Goal: Find specific page/section: Find specific page/section

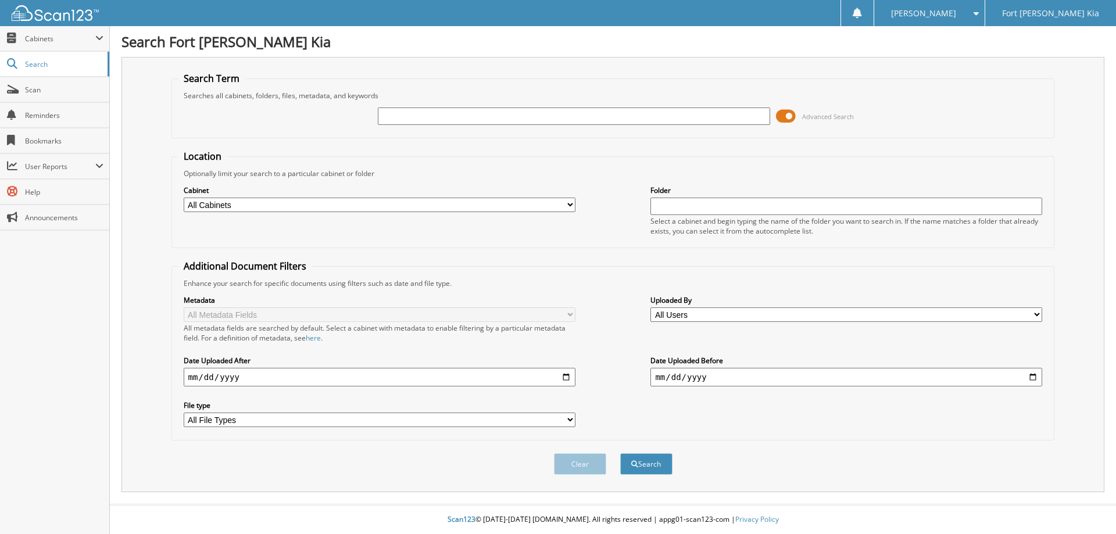
click at [447, 115] on input "text" at bounding box center [574, 116] width 392 height 17
type input "SG665205B"
click at [620, 453] on button "Search" at bounding box center [646, 464] width 52 height 22
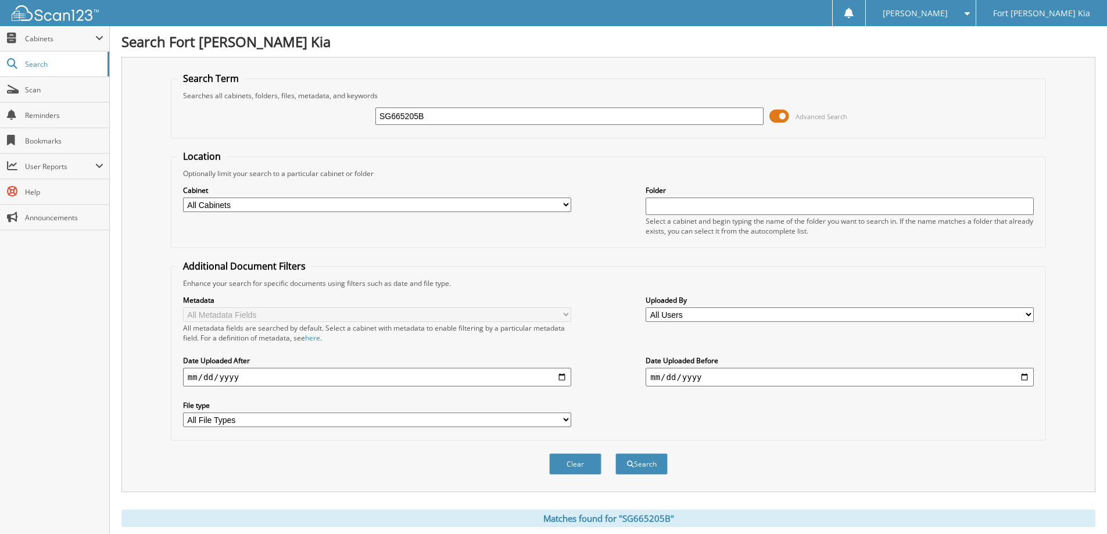
click at [782, 118] on span at bounding box center [780, 116] width 20 height 17
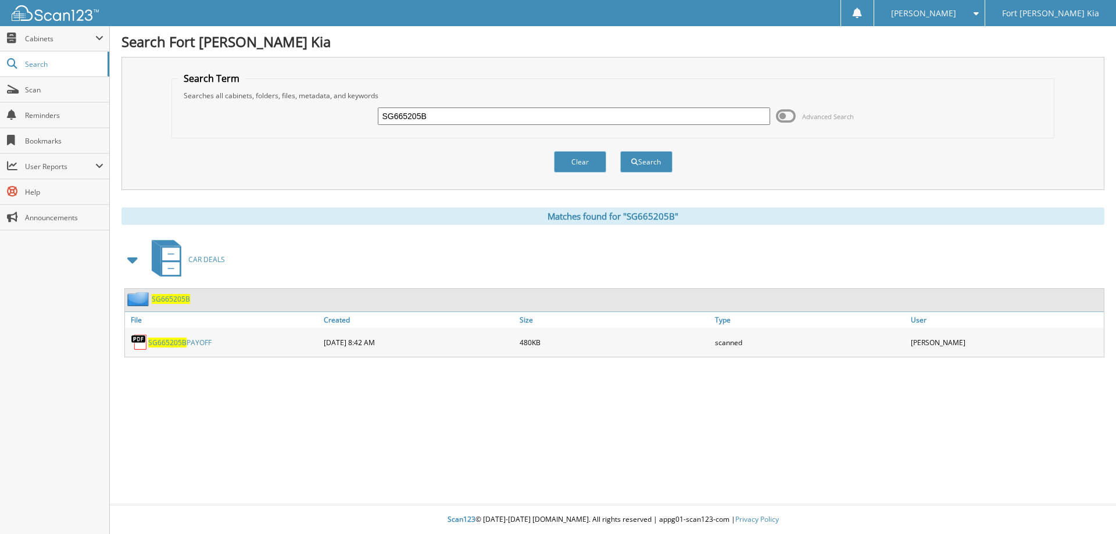
click at [428, 118] on input "SG665205B" at bounding box center [574, 116] width 392 height 17
type input "SG629147U"
click at [620, 151] on button "Search" at bounding box center [646, 162] width 52 height 22
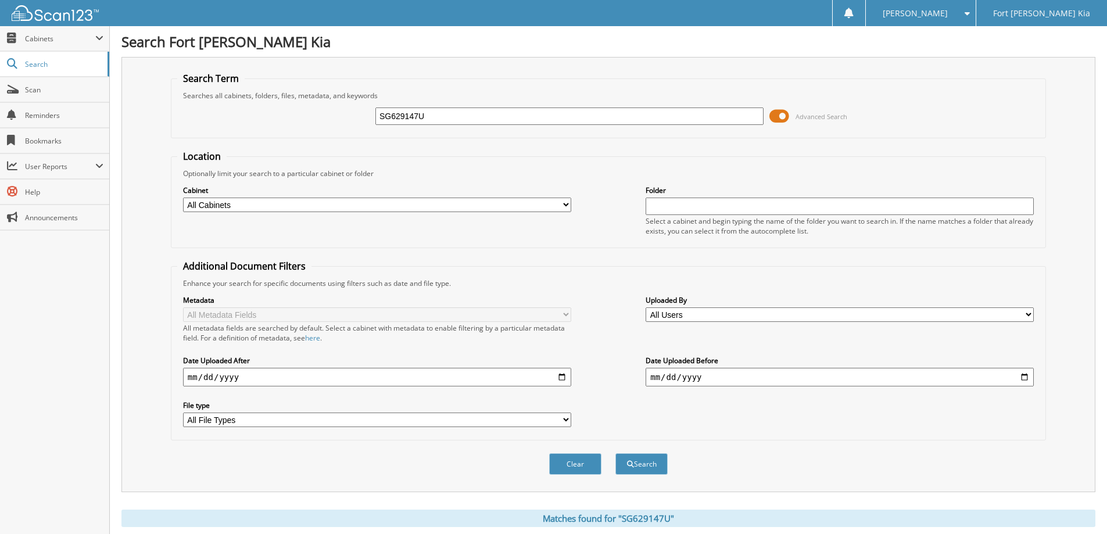
click at [777, 116] on span at bounding box center [780, 116] width 20 height 17
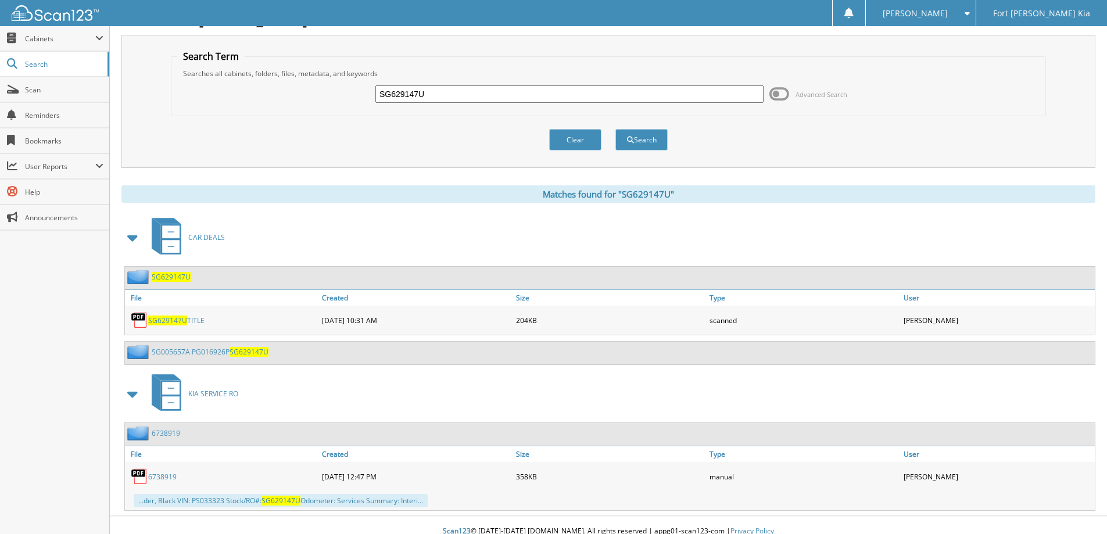
scroll to position [34, 0]
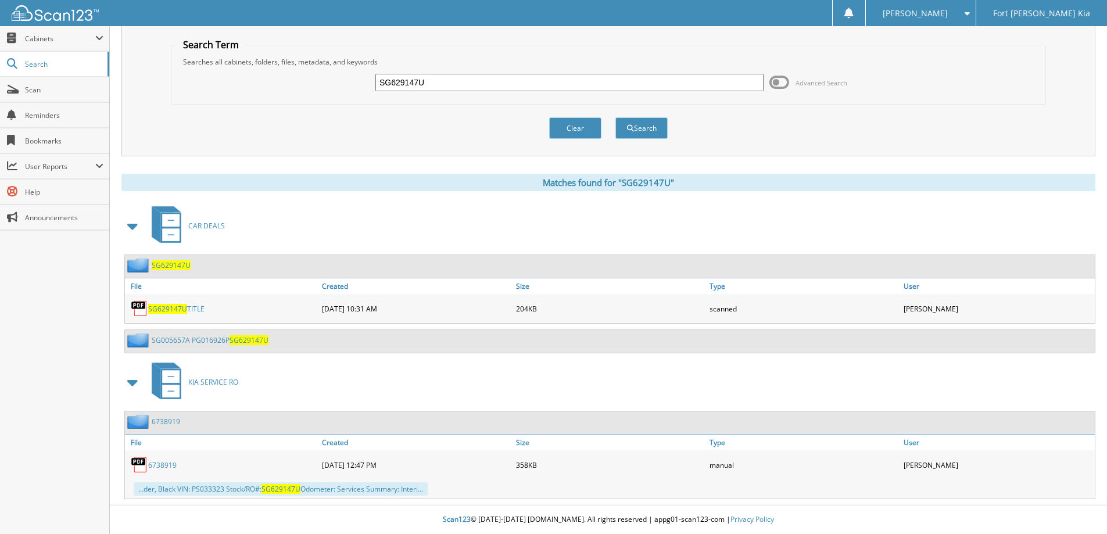
click at [181, 344] on link "SG005657A PG016926P SG629147U" at bounding box center [210, 340] width 117 height 10
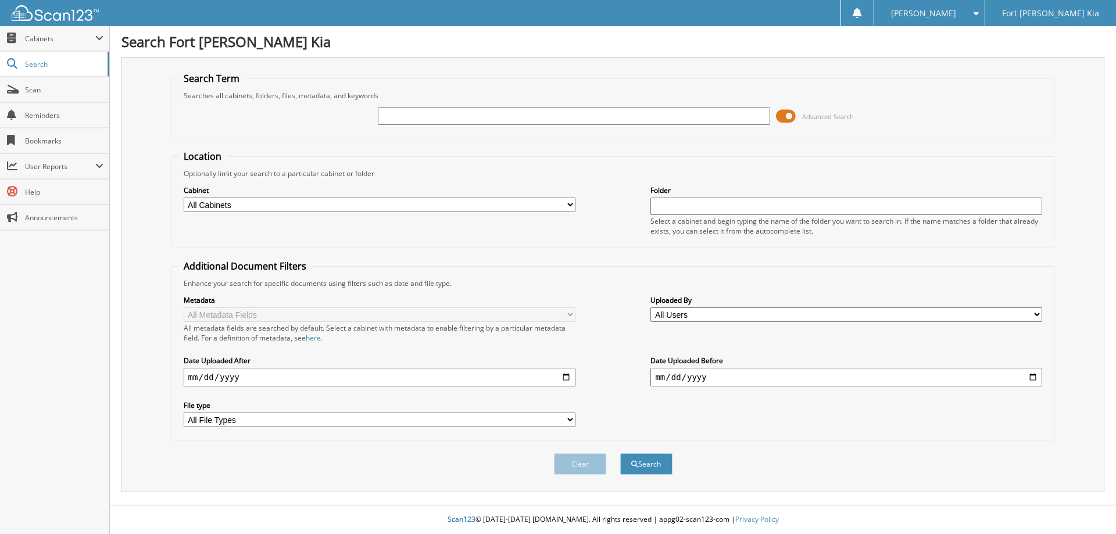
click at [388, 118] on input "text" at bounding box center [574, 116] width 392 height 17
type input "s7247750a"
click at [620, 453] on button "Search" at bounding box center [646, 464] width 52 height 22
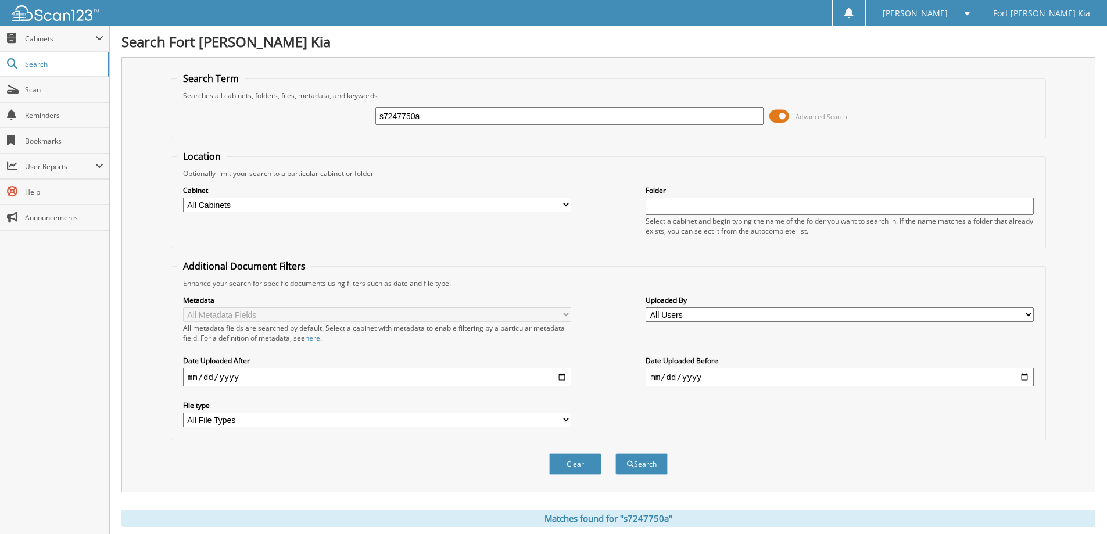
click at [775, 119] on span at bounding box center [780, 116] width 20 height 17
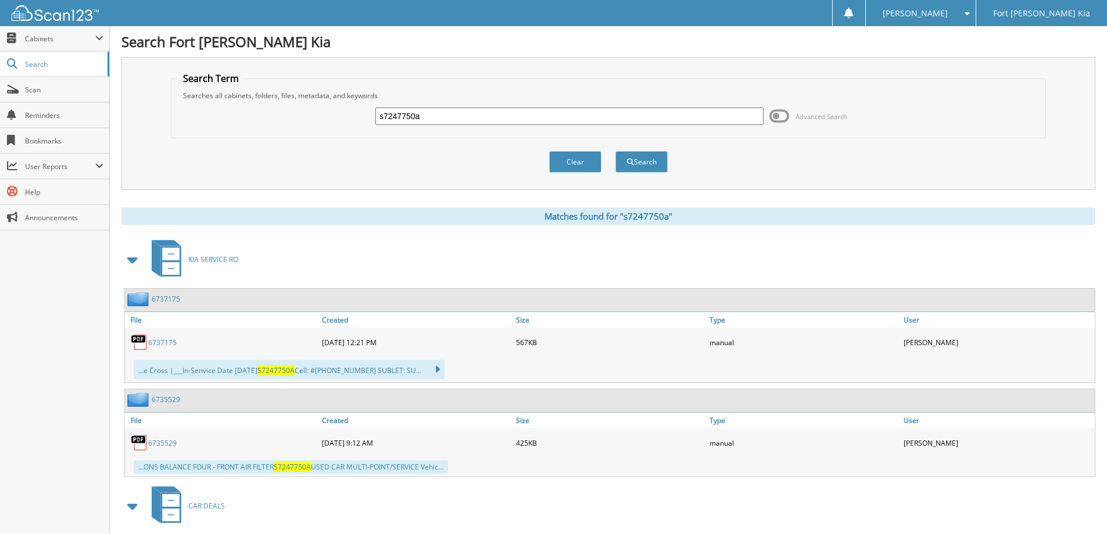
click at [130, 260] on span at bounding box center [133, 259] width 16 height 21
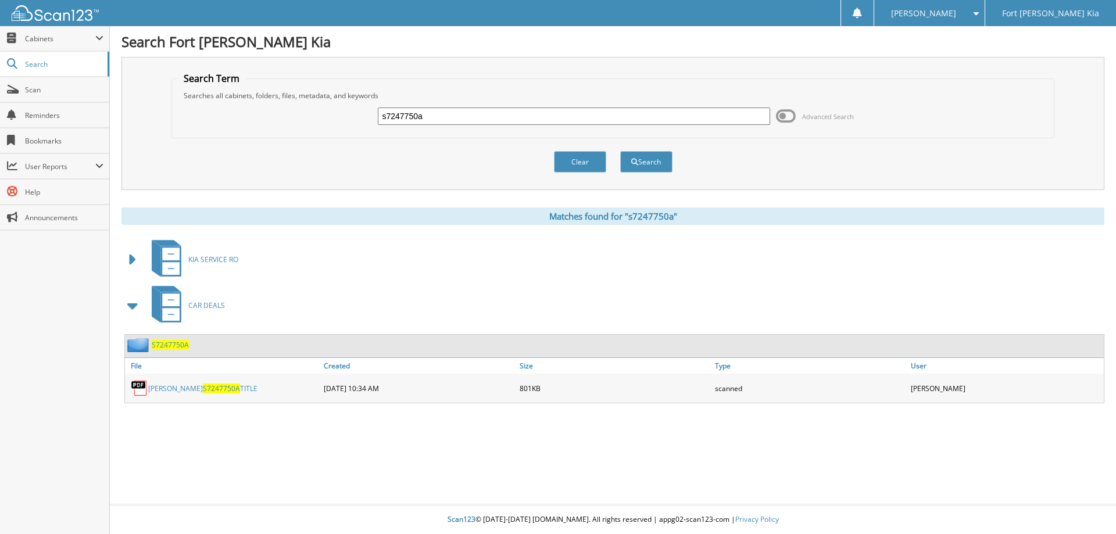
click at [170, 346] on span "S7247750A" at bounding box center [170, 345] width 37 height 10
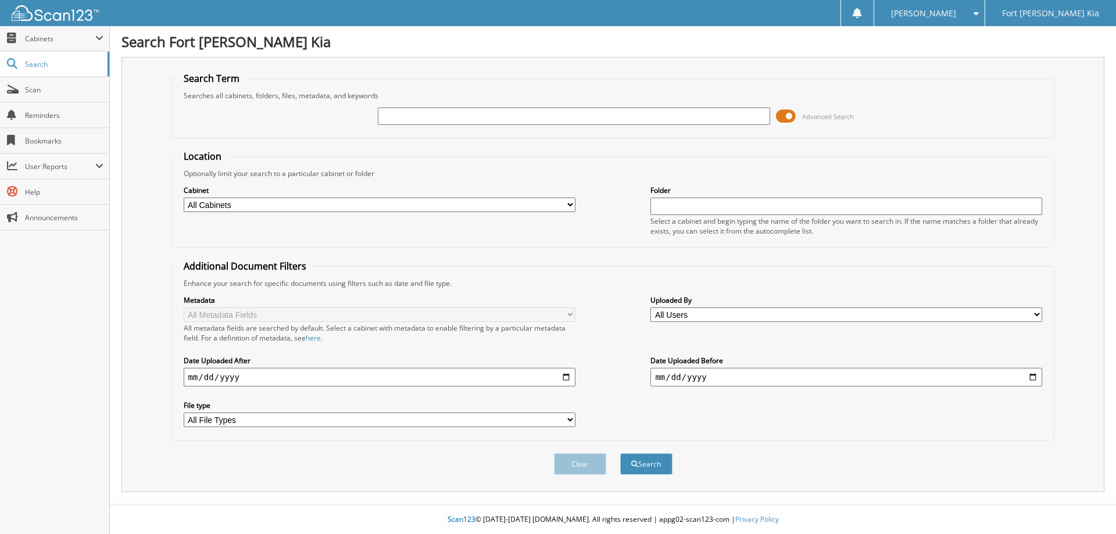
click at [449, 119] on input "text" at bounding box center [574, 116] width 392 height 17
type input "C"
type input "s7247750a"
click at [620, 453] on button "Search" at bounding box center [646, 464] width 52 height 22
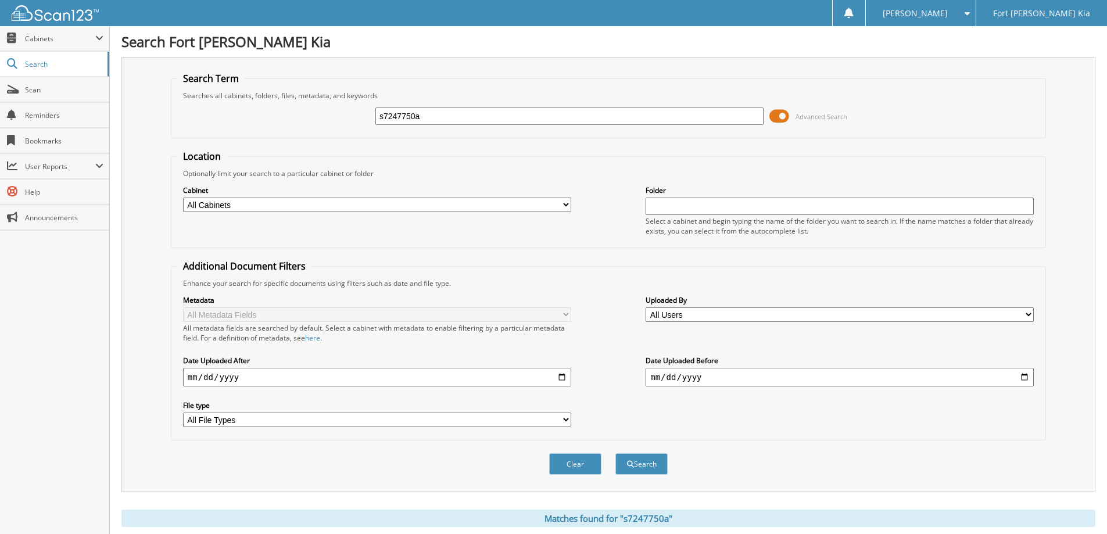
click at [786, 115] on span at bounding box center [780, 116] width 20 height 17
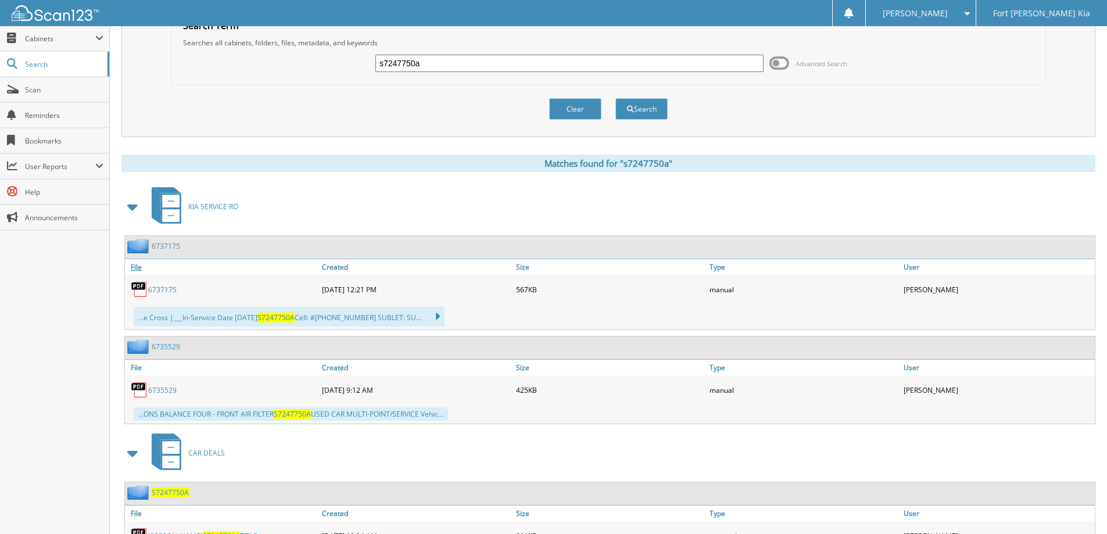
scroll to position [105, 0]
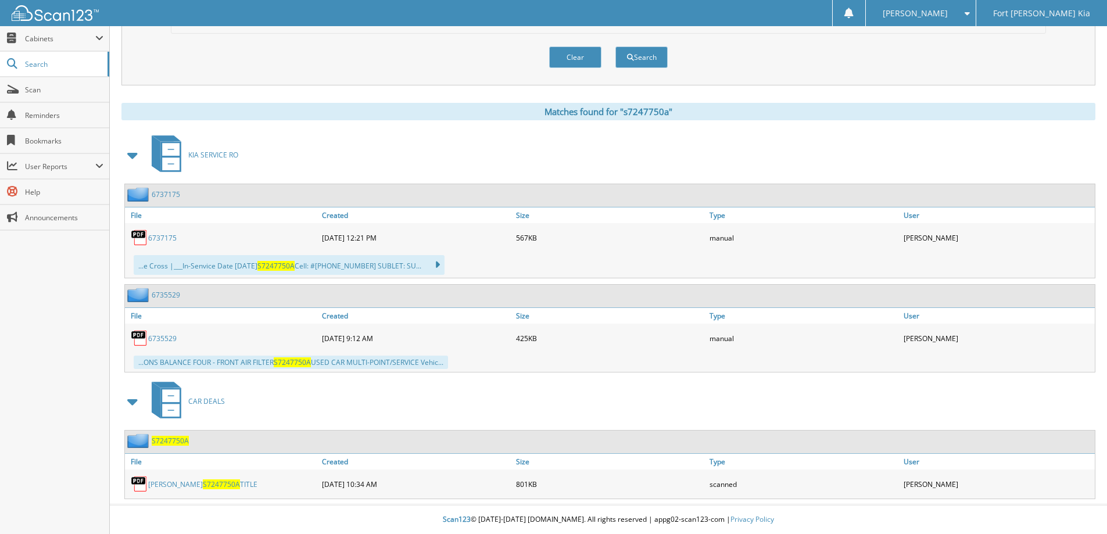
click at [137, 156] on span at bounding box center [133, 155] width 16 height 21
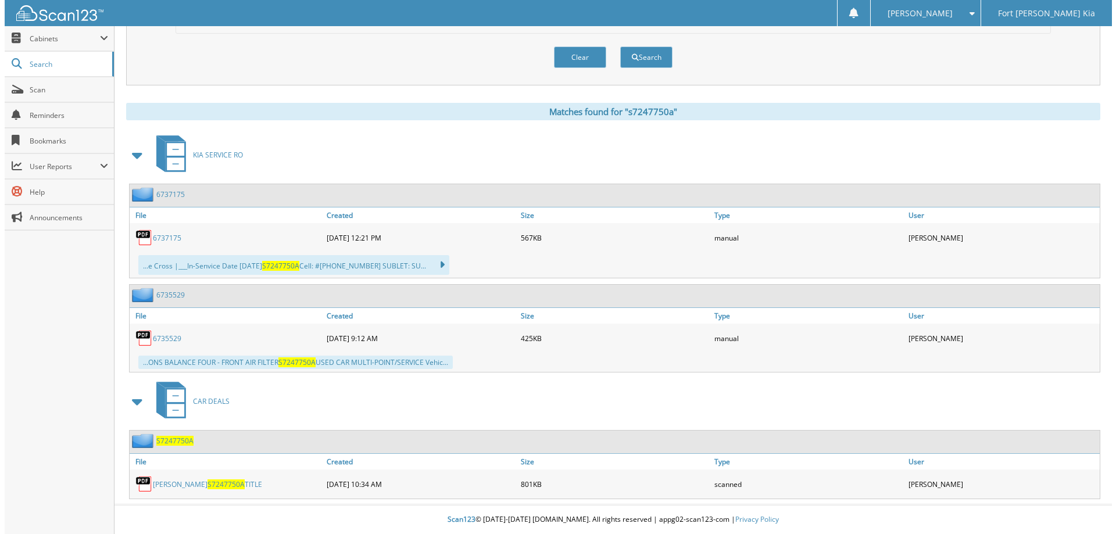
scroll to position [0, 0]
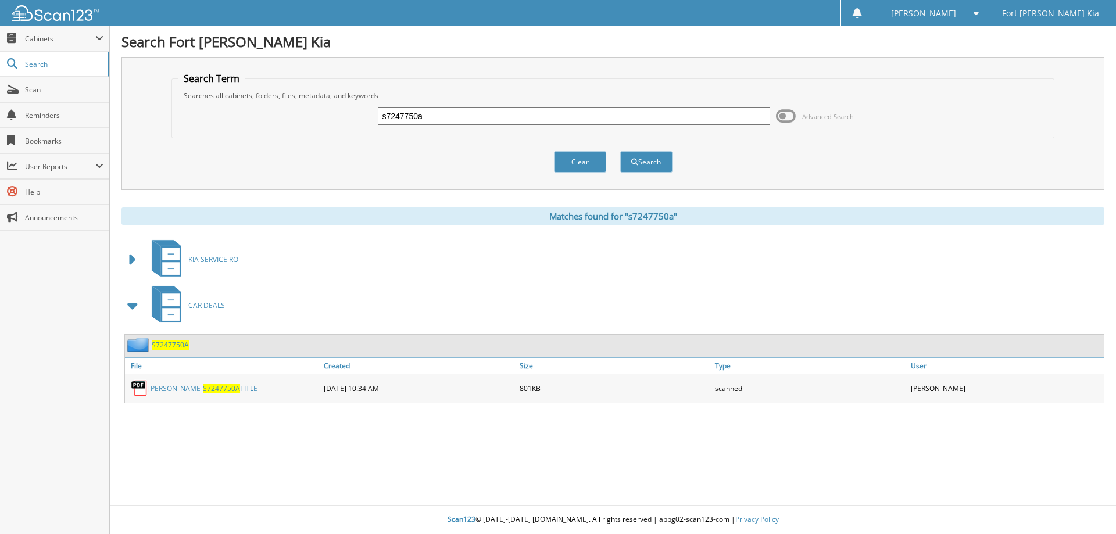
click at [203, 388] on span "S7247750A" at bounding box center [221, 389] width 37 height 10
click at [56, 42] on span "Cabinets" at bounding box center [60, 39] width 70 height 10
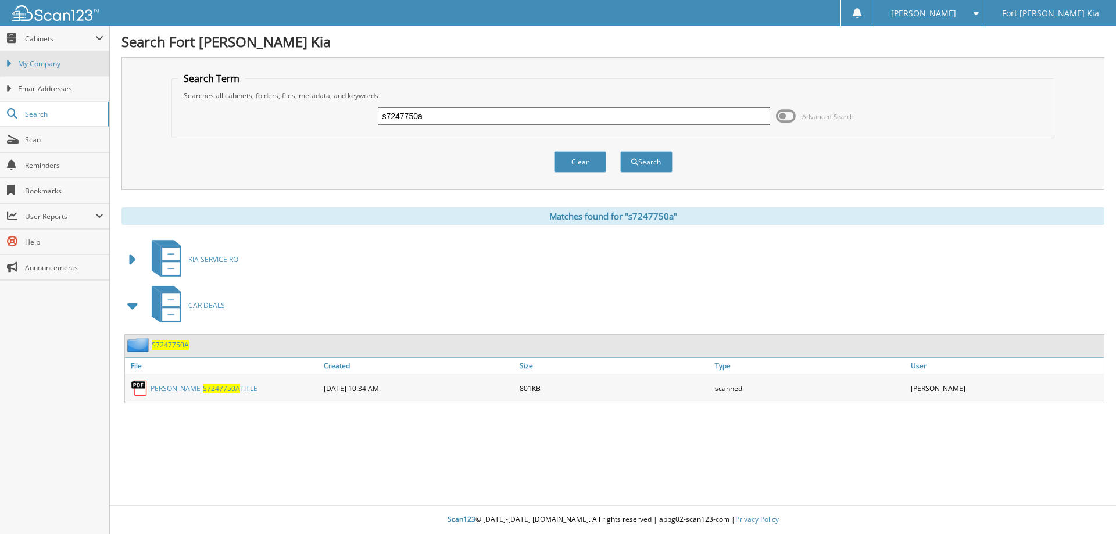
click at [55, 63] on span "My Company" at bounding box center [60, 64] width 85 height 10
